Goal: Task Accomplishment & Management: Use online tool/utility

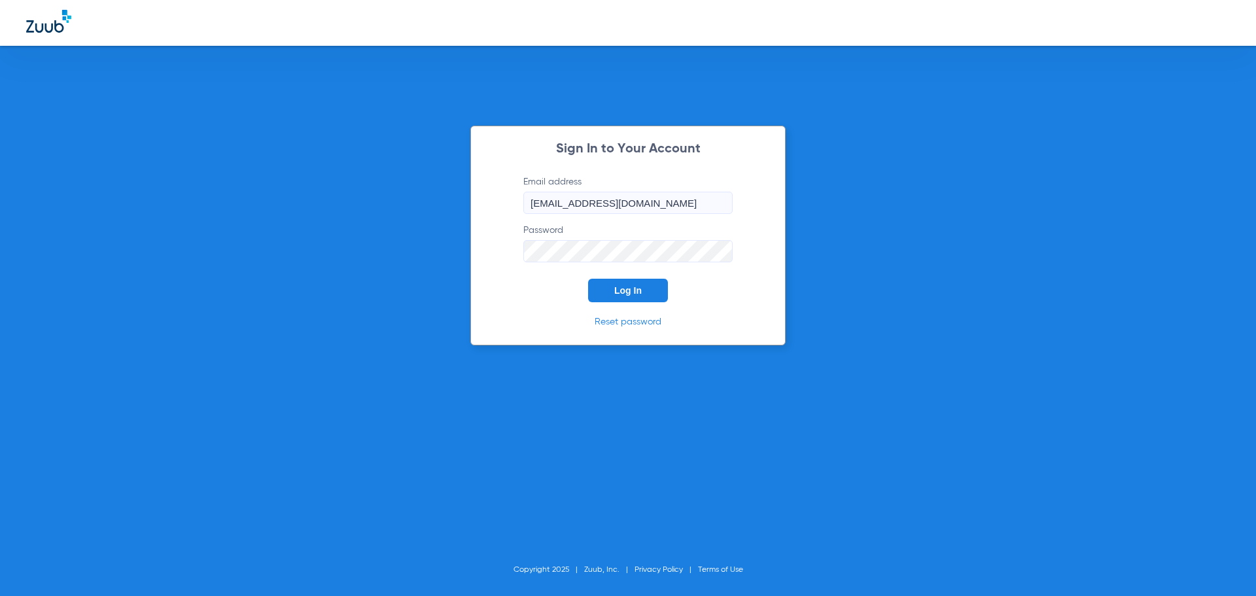
click at [605, 300] on button "Log In" at bounding box center [628, 291] width 80 height 24
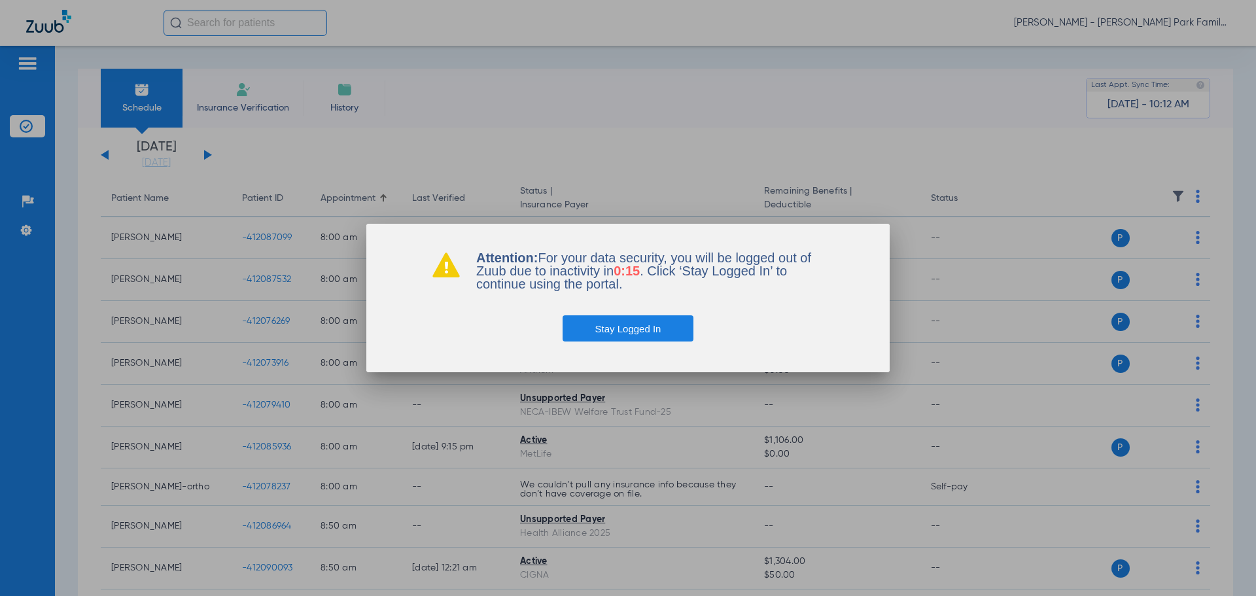
click at [625, 323] on button "Stay Logged In" at bounding box center [628, 328] width 131 height 26
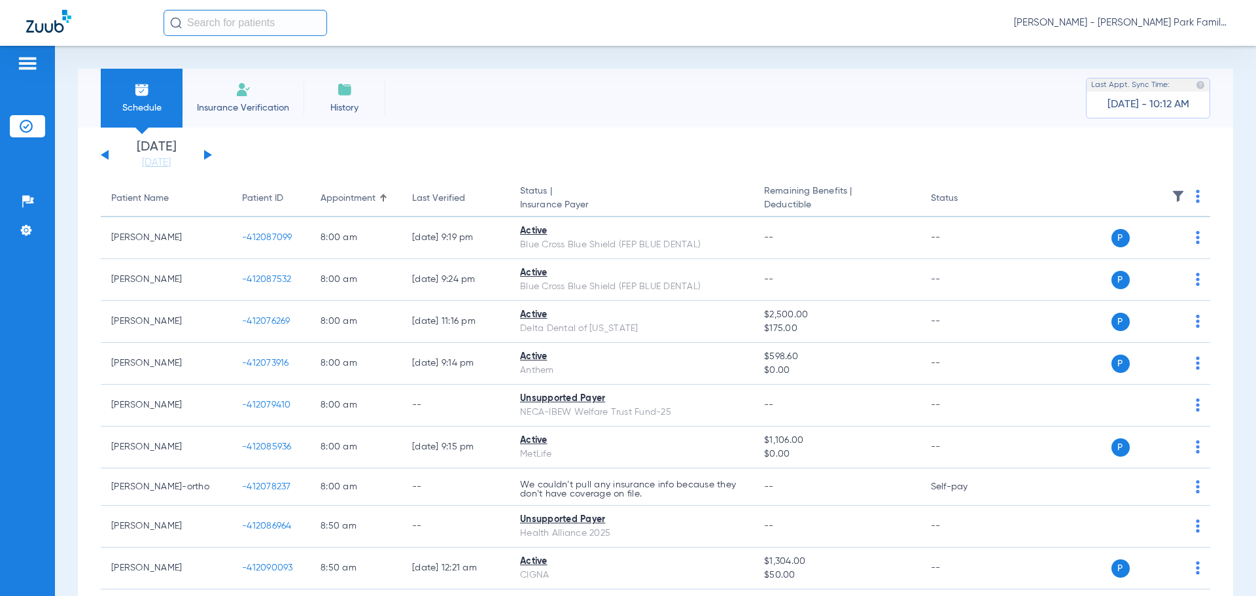
click at [1172, 201] on img at bounding box center [1178, 196] width 13 height 13
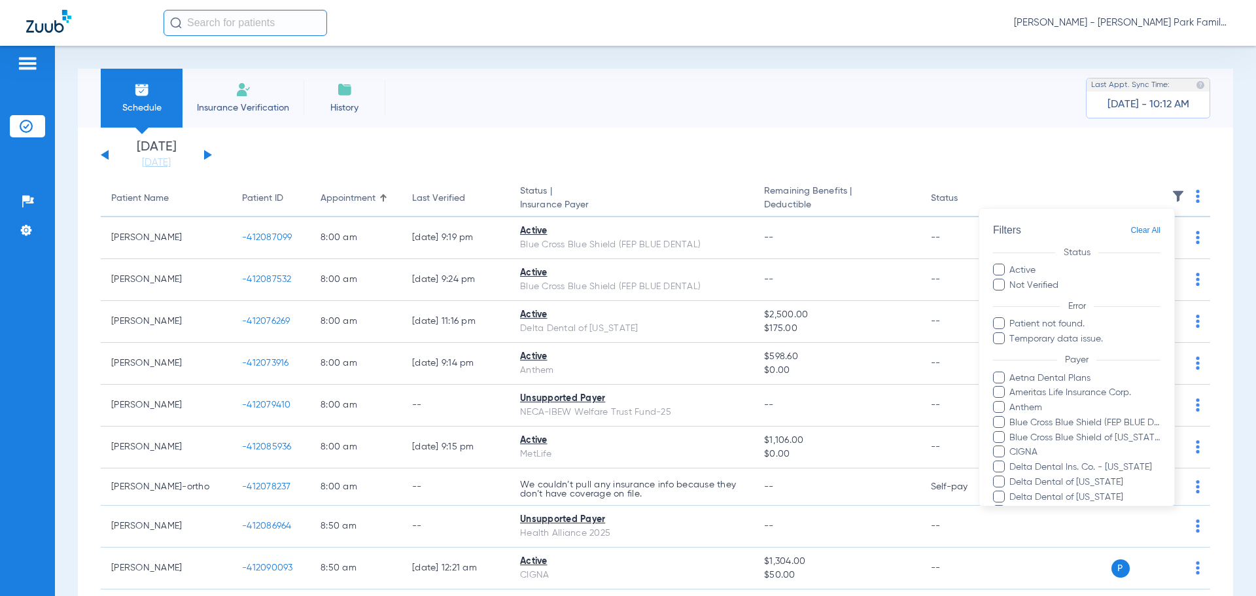
scroll to position [239, 0]
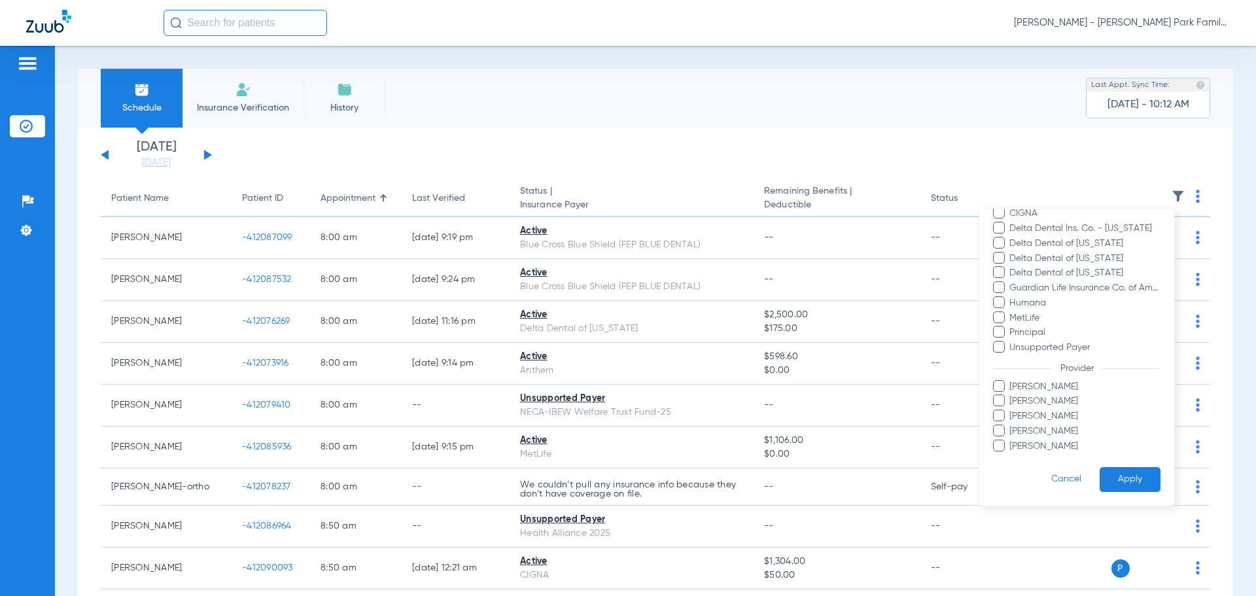
drag, startPoint x: 1053, startPoint y: 428, endPoint x: 1105, endPoint y: 455, distance: 58.5
click at [1053, 428] on span "[PERSON_NAME]" at bounding box center [1085, 432] width 152 height 14
click at [1011, 440] on input "[PERSON_NAME]" at bounding box center [1011, 440] width 0 height 0
click at [1121, 483] on button "Apply" at bounding box center [1130, 480] width 61 height 26
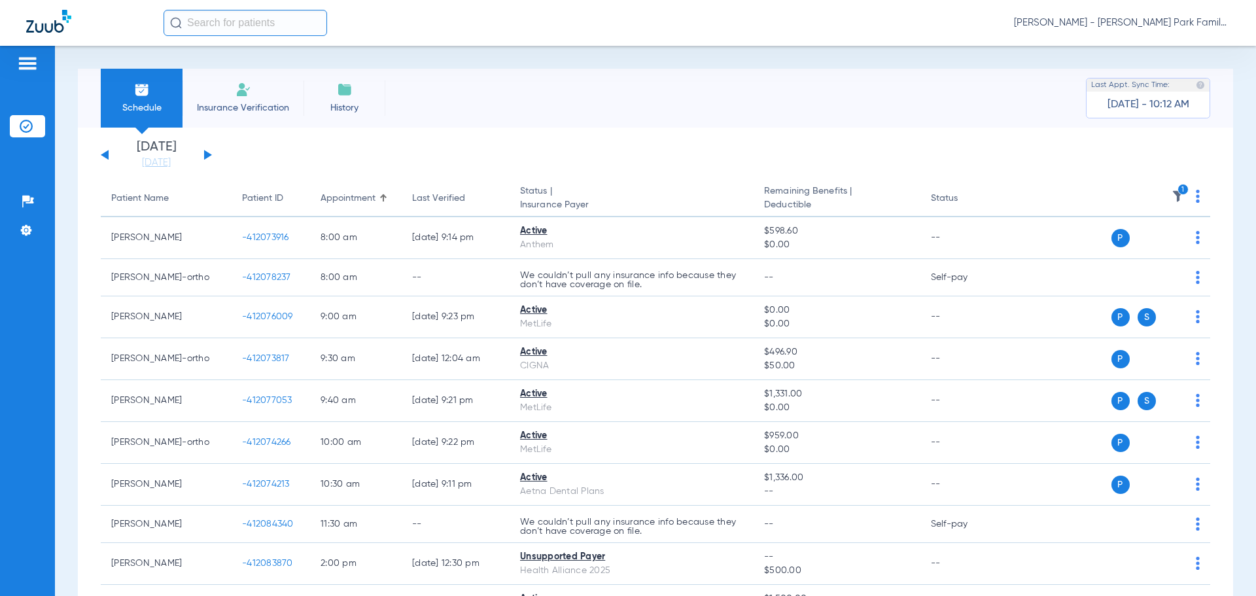
click at [1172, 190] on img at bounding box center [1178, 196] width 13 height 13
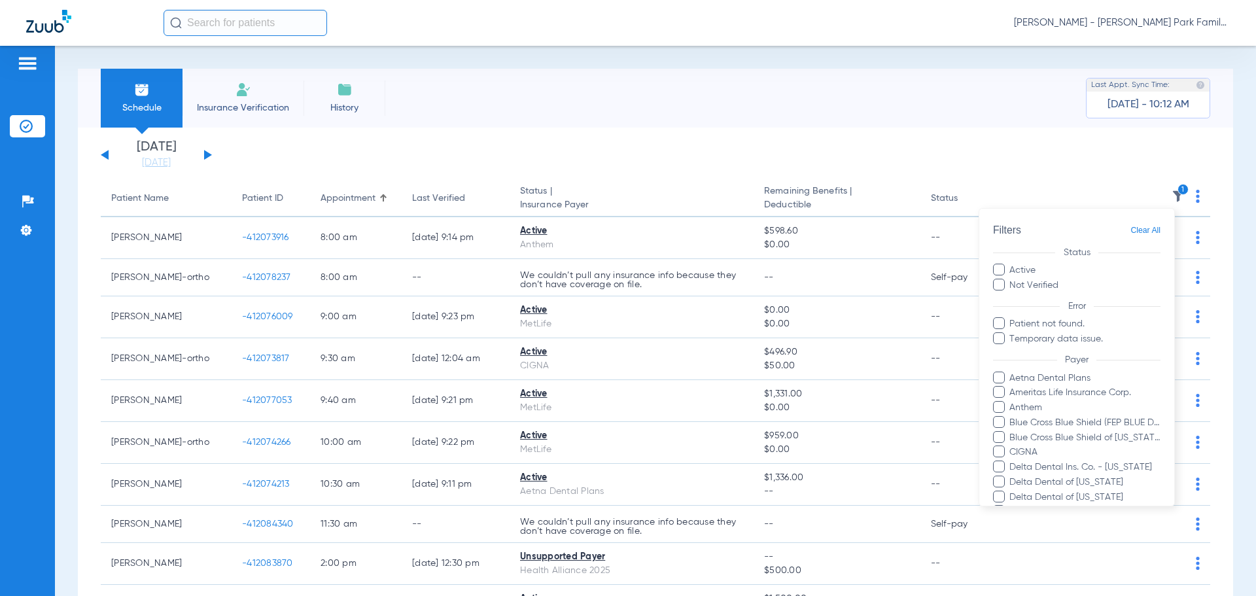
scroll to position [254, 0]
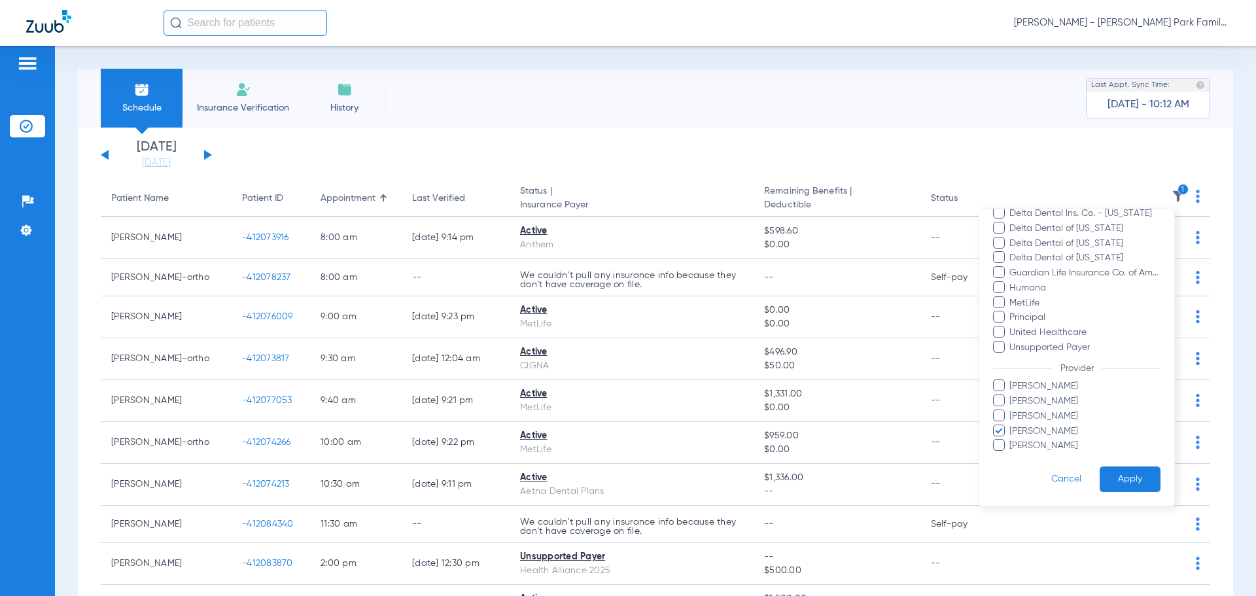
click at [1027, 435] on span "[PERSON_NAME]" at bounding box center [1085, 432] width 152 height 14
click at [1011, 440] on input "[PERSON_NAME]" at bounding box center [1011, 440] width 0 height 0
click at [1027, 387] on span "[PERSON_NAME]" at bounding box center [1085, 386] width 152 height 14
click at [1011, 395] on input "[PERSON_NAME]" at bounding box center [1011, 395] width 0 height 0
click at [1119, 467] on button "Apply" at bounding box center [1130, 479] width 61 height 26
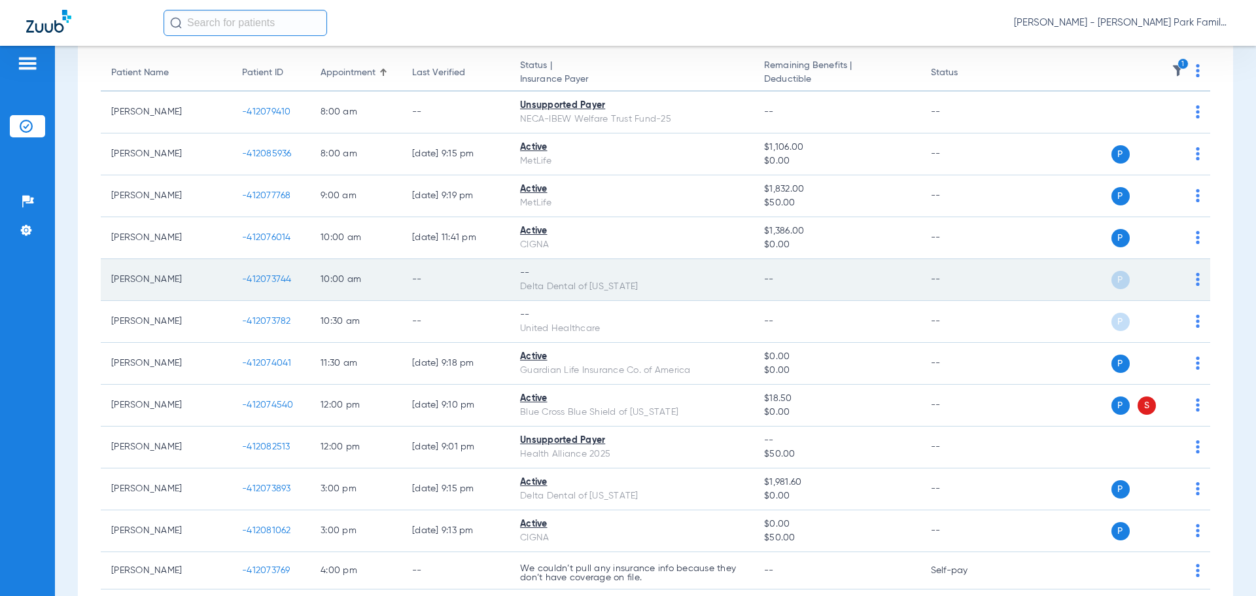
scroll to position [131, 0]
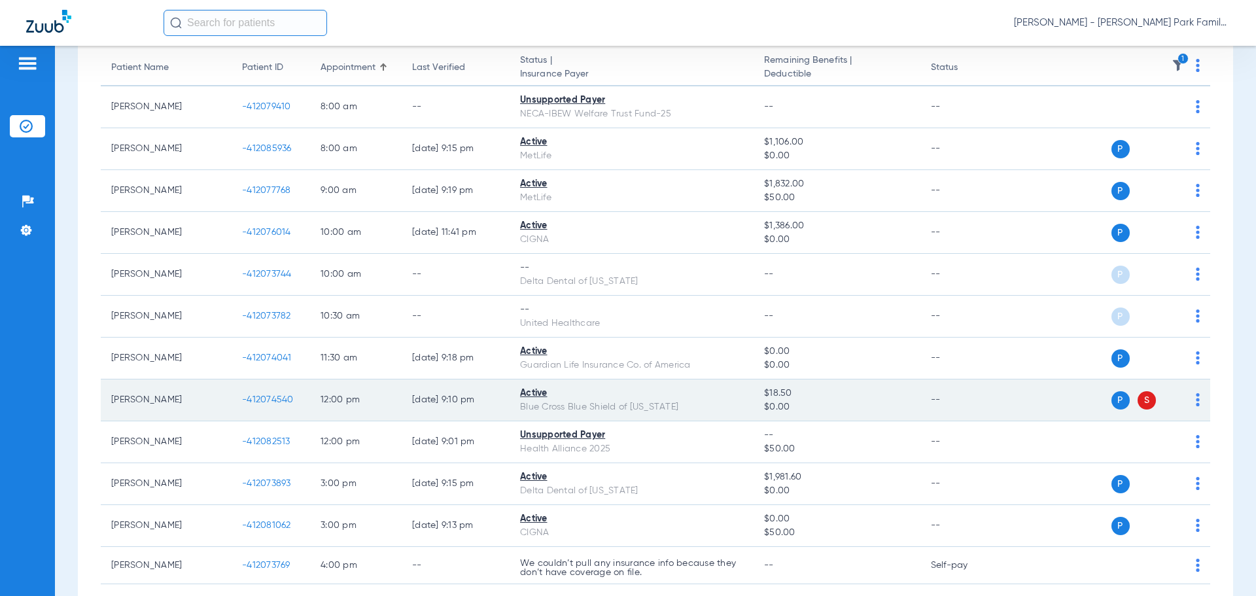
click at [1184, 397] on div "P S" at bounding box center [1105, 400] width 192 height 18
click at [1191, 404] on td "P S" at bounding box center [1110, 400] width 202 height 42
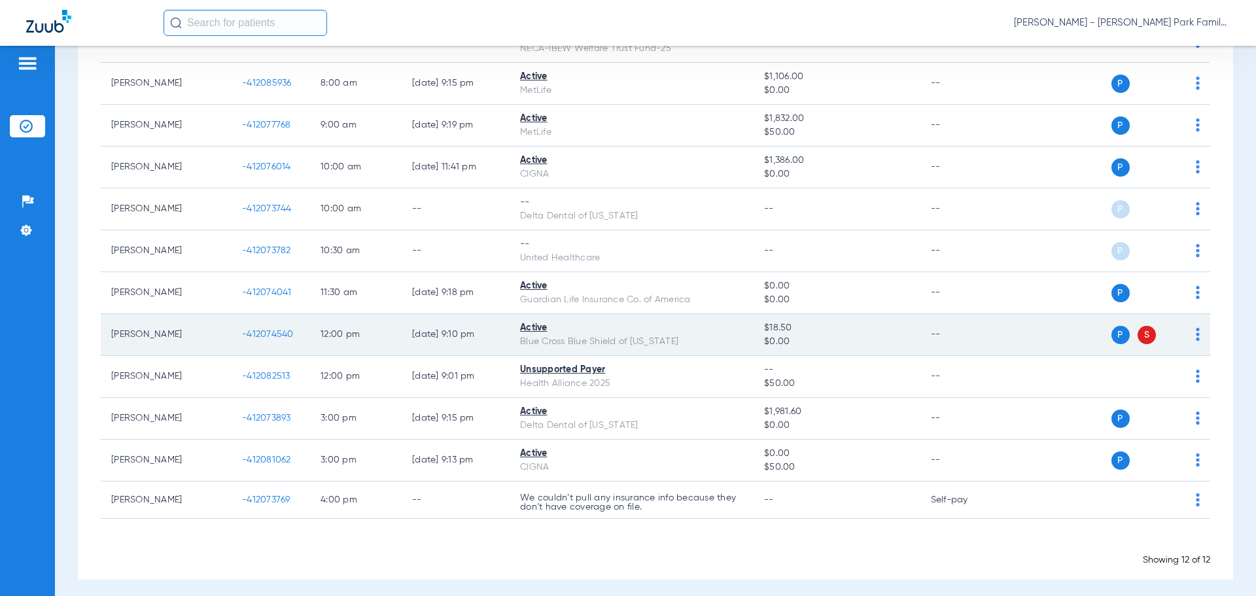
scroll to position [203, 0]
